Goal: Check status: Check status

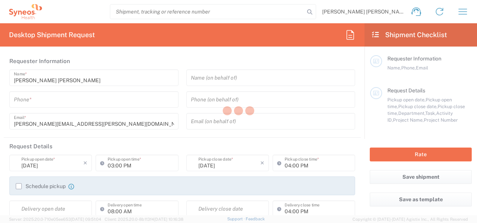
type input "6052"
type input "New Jersey"
type input "United States"
type input "Syneos Health Commercial Servi- NJ US"
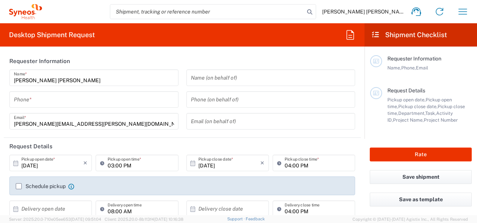
click at [295, 6] on input "search" at bounding box center [207, 12] width 194 height 14
paste input "393743730834"
type input "393743730834"
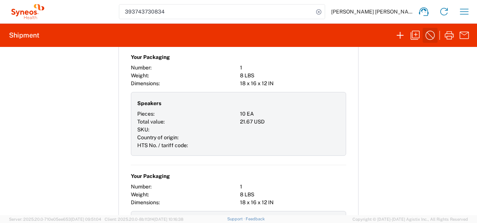
scroll to position [938, 0]
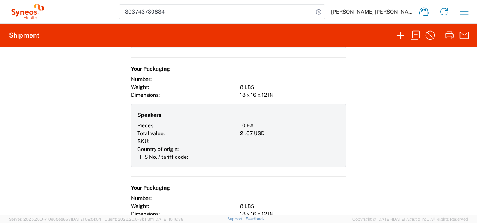
click at [422, 131] on div "Shipment 56978568 Google Maps Documents Account Print Shipment Details Shipping…" at bounding box center [238, 131] width 477 height 168
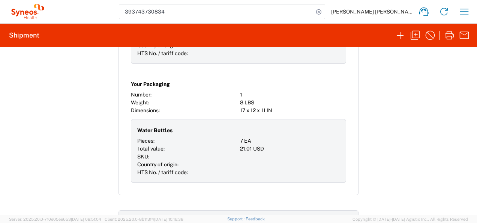
scroll to position [1239, 0]
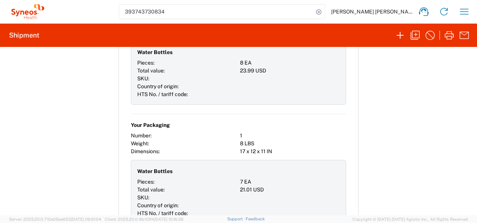
click at [336, 122] on div at bounding box center [293, 125] width 106 height 13
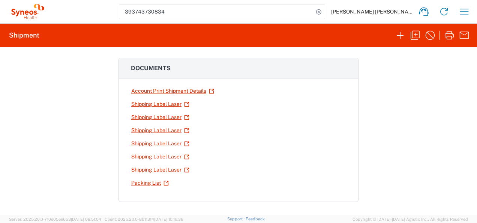
scroll to position [38, 0]
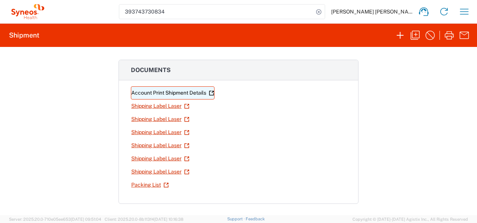
click at [173, 89] on link "Account Print Shipment Details" at bounding box center [173, 92] width 84 height 13
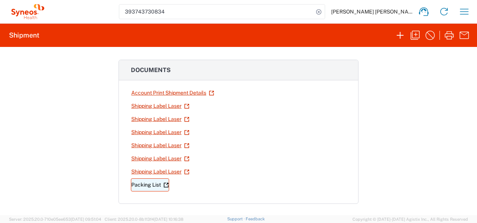
click at [145, 184] on link "Packing List" at bounding box center [150, 184] width 38 height 13
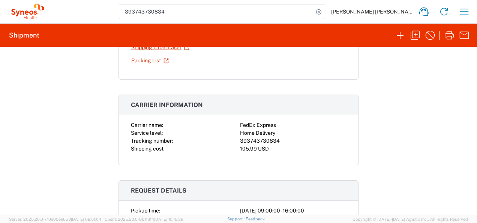
scroll to position [263, 0]
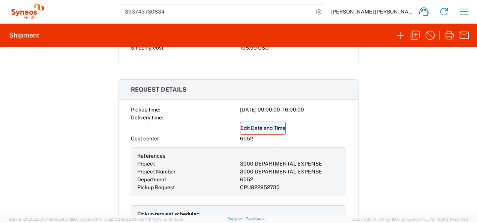
click at [254, 122] on link "Edit Date and Time" at bounding box center [263, 128] width 46 height 13
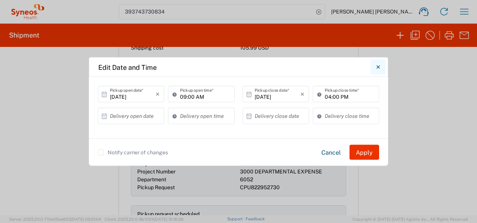
click at [378, 66] on icon "Close" at bounding box center [377, 66] width 3 height 3
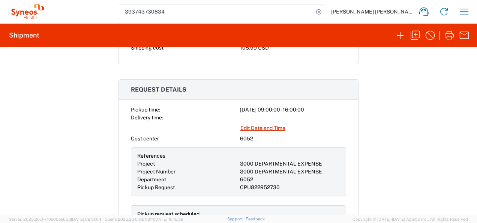
click at [402, 81] on div "Shipment 56978568 Google Maps Documents Account Print Shipment Details Shipping…" at bounding box center [238, 131] width 477 height 168
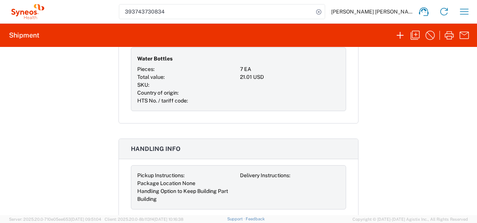
scroll to position [1577, 0]
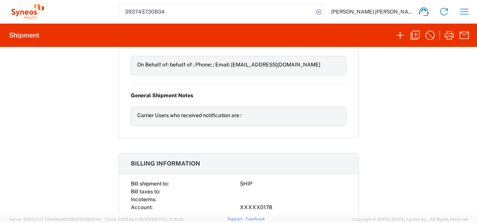
drag, startPoint x: 411, startPoint y: 145, endPoint x: 385, endPoint y: 180, distance: 44.3
click at [247, 171] on agx-collapsable-panel "Billing information Bill shipment to: SHIP Bill taxes to: Incoterms: Account: X…" at bounding box center [239, 188] width 240 height 71
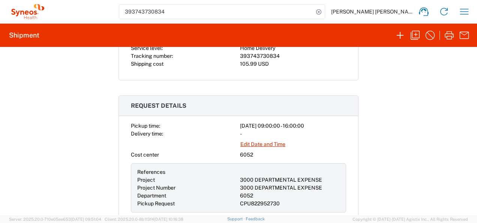
scroll to position [113, 0]
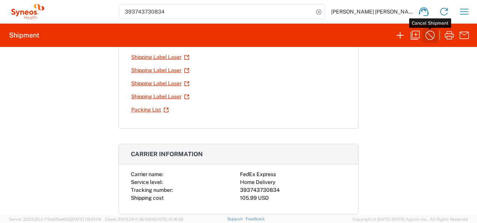
click at [436, 36] on icon "button" at bounding box center [431, 35] width 12 height 12
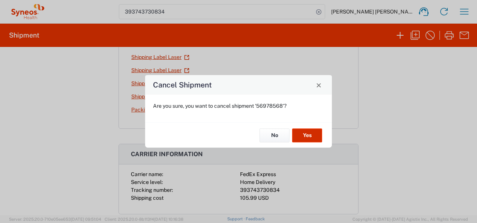
click at [309, 137] on button "Yes" at bounding box center [307, 135] width 30 height 14
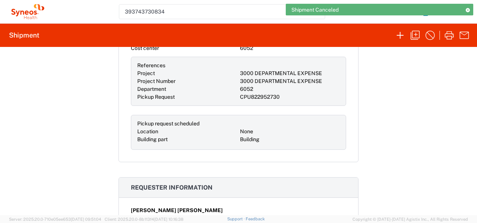
scroll to position [525, 0]
